Goal: Information Seeking & Learning: Learn about a topic

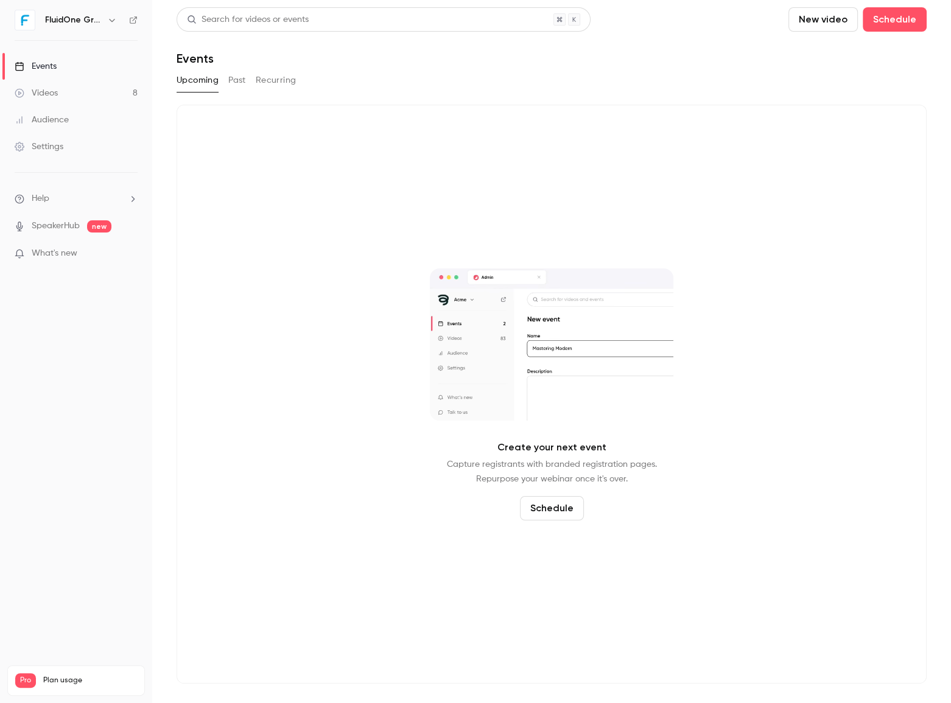
click at [79, 100] on link "Videos 8" at bounding box center [76, 93] width 152 height 27
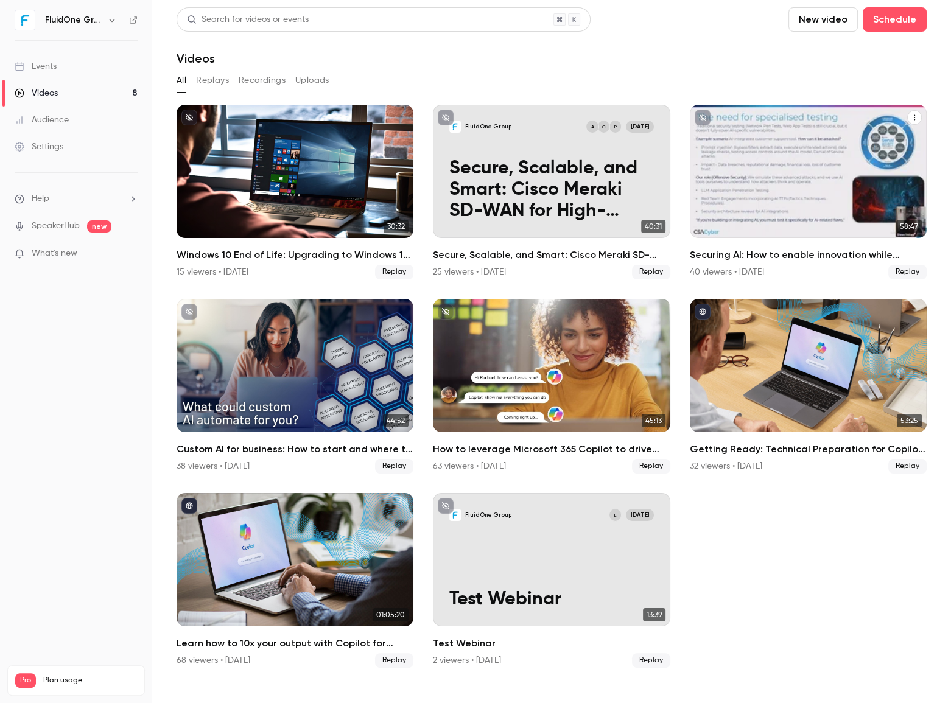
click at [770, 156] on div "Securing AI: How to enable innovation while mitigating risks" at bounding box center [808, 171] width 237 height 133
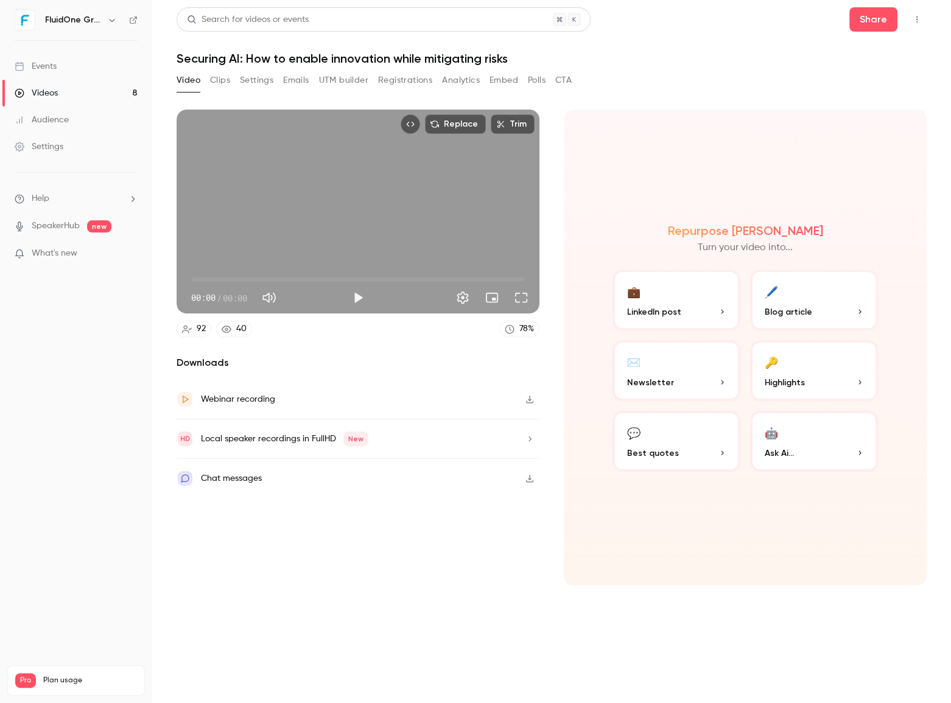
click at [402, 80] on button "Registrations" at bounding box center [405, 80] width 54 height 19
